Goal: Check status: Check status

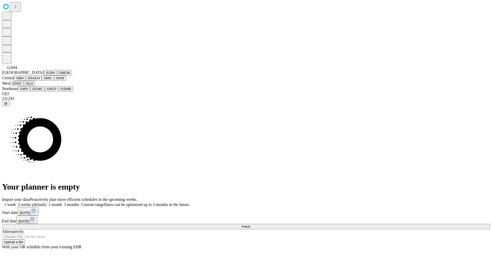
click at [44, 75] on button "GJSH" at bounding box center [50, 72] width 13 height 5
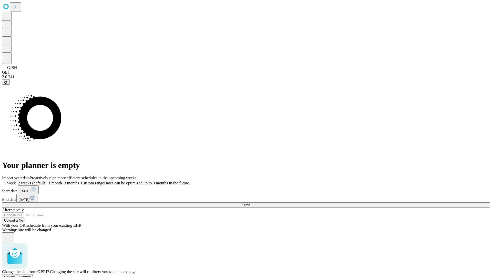
click at [31, 275] on span "Confirm" at bounding box center [25, 277] width 12 height 4
click at [62, 181] on label "1 month" at bounding box center [54, 183] width 16 height 4
click at [250, 203] on span "Fetch" at bounding box center [246, 205] width 8 height 4
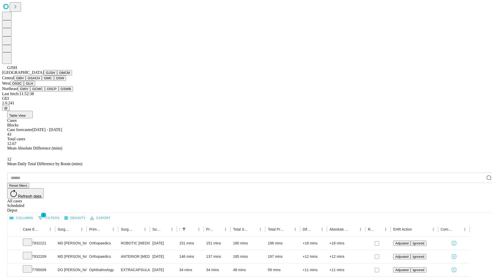
click at [57, 75] on button "GMCM" at bounding box center [64, 72] width 15 height 5
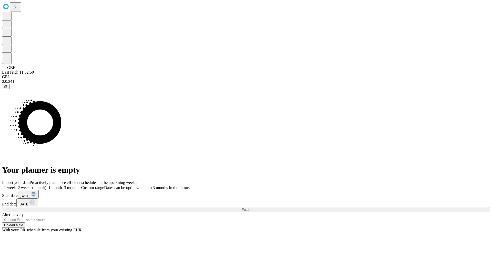
click at [62, 185] on label "1 month" at bounding box center [54, 187] width 16 height 4
click at [250, 208] on span "Fetch" at bounding box center [246, 210] width 8 height 4
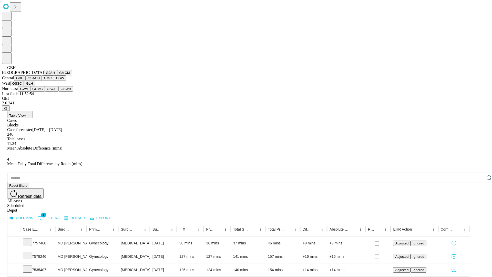
click at [40, 81] on button "GSACH" at bounding box center [34, 77] width 16 height 5
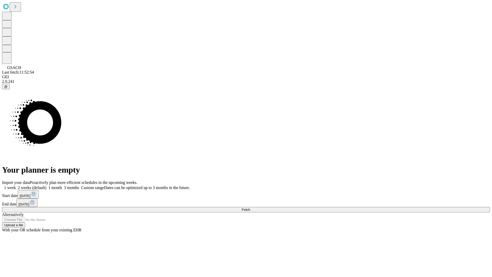
click at [62, 185] on label "1 month" at bounding box center [54, 187] width 16 height 4
click at [250, 208] on span "Fetch" at bounding box center [246, 210] width 8 height 4
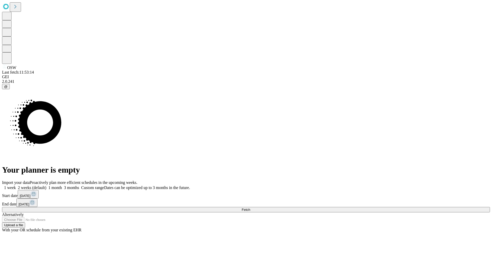
click at [62, 185] on label "1 month" at bounding box center [54, 187] width 16 height 4
click at [250, 208] on span "Fetch" at bounding box center [246, 210] width 8 height 4
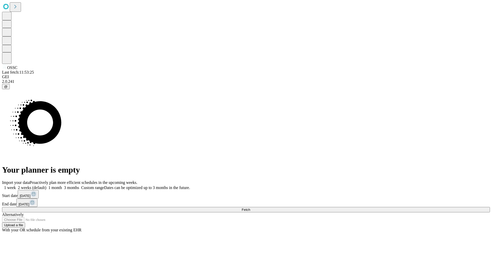
click at [62, 185] on label "1 month" at bounding box center [54, 187] width 16 height 4
click at [250, 208] on span "Fetch" at bounding box center [246, 210] width 8 height 4
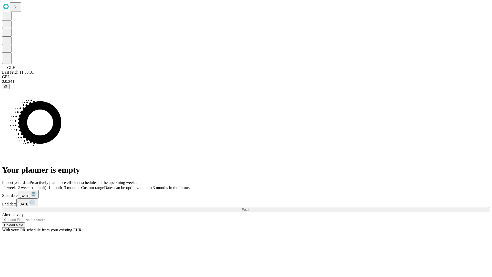
click at [250, 208] on span "Fetch" at bounding box center [246, 210] width 8 height 4
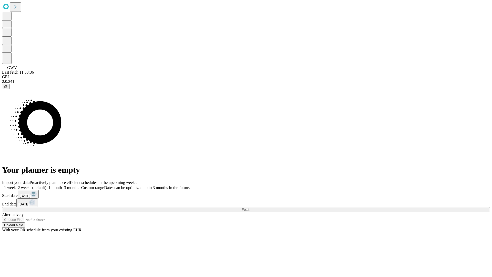
click at [250, 208] on span "Fetch" at bounding box center [246, 210] width 8 height 4
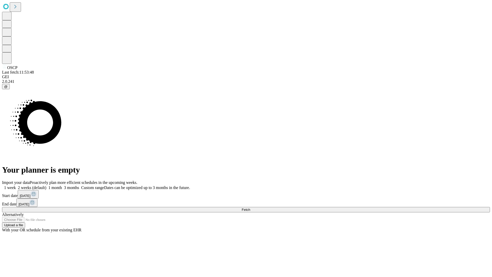
click at [62, 185] on label "1 month" at bounding box center [54, 187] width 16 height 4
click at [250, 208] on span "Fetch" at bounding box center [246, 210] width 8 height 4
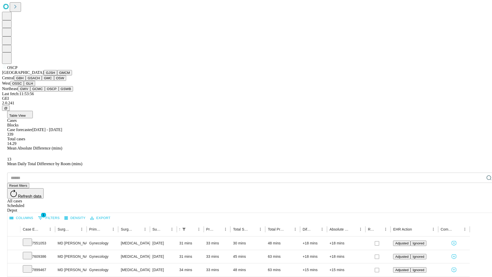
click at [59, 92] on button "GSWB" at bounding box center [66, 88] width 15 height 5
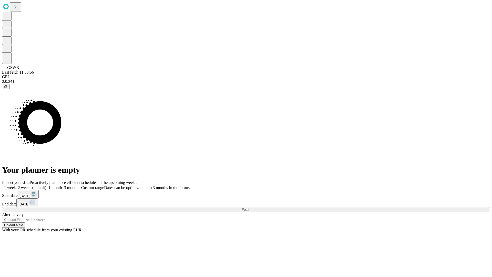
click at [250, 208] on span "Fetch" at bounding box center [246, 210] width 8 height 4
